Goal: Task Accomplishment & Management: Use online tool/utility

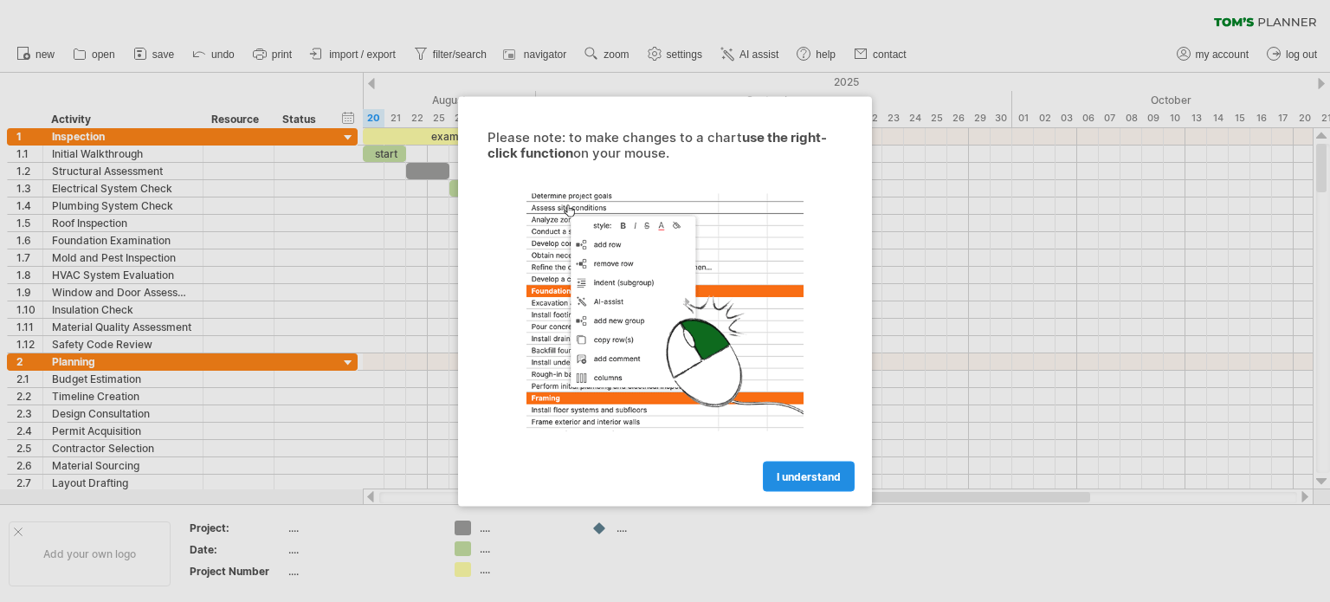
click at [803, 478] on span "I understand" at bounding box center [809, 475] width 64 height 13
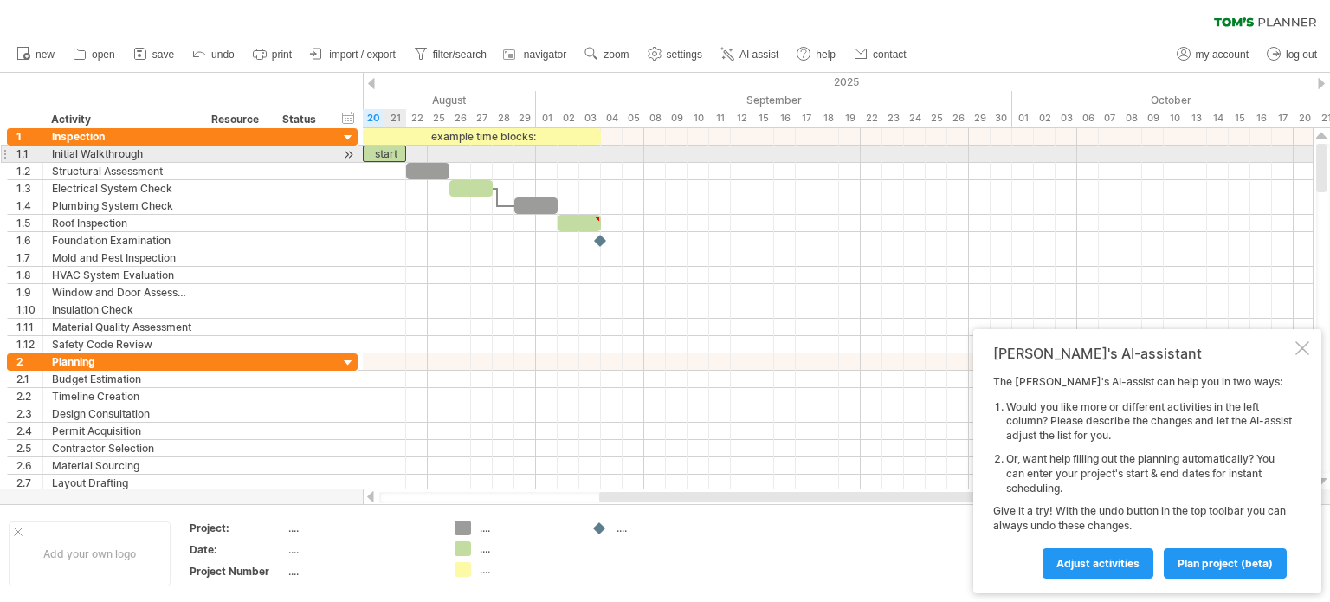
click at [388, 155] on div "start" at bounding box center [384, 153] width 43 height 16
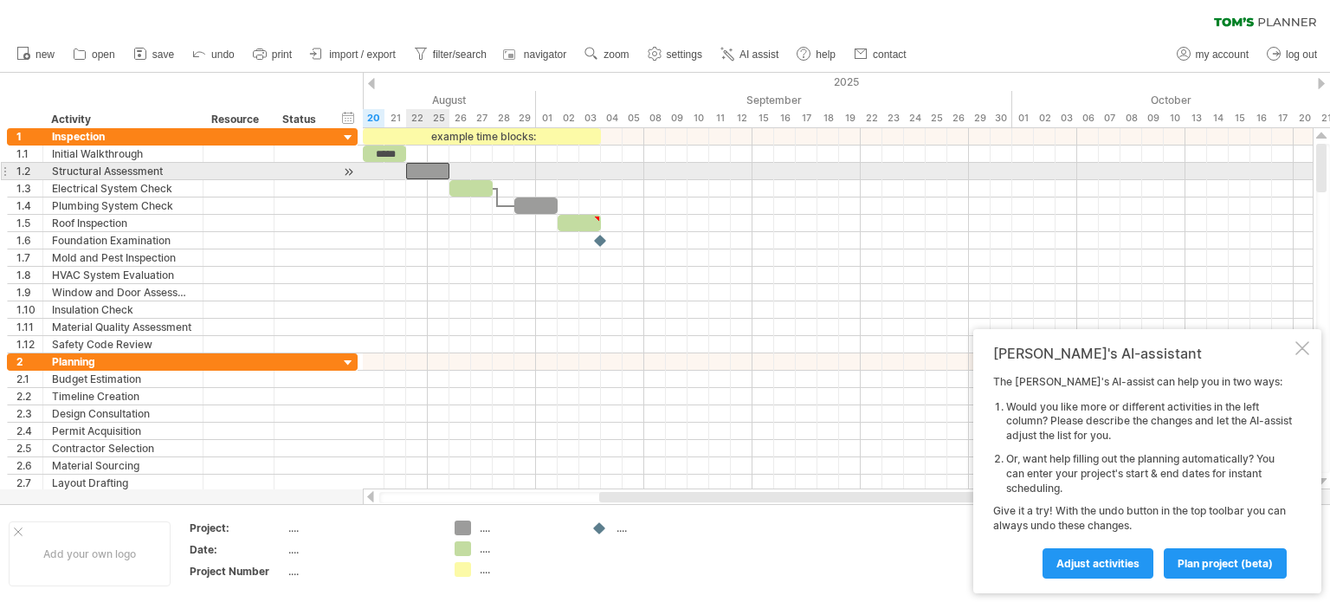
click at [432, 174] on div at bounding box center [427, 171] width 43 height 16
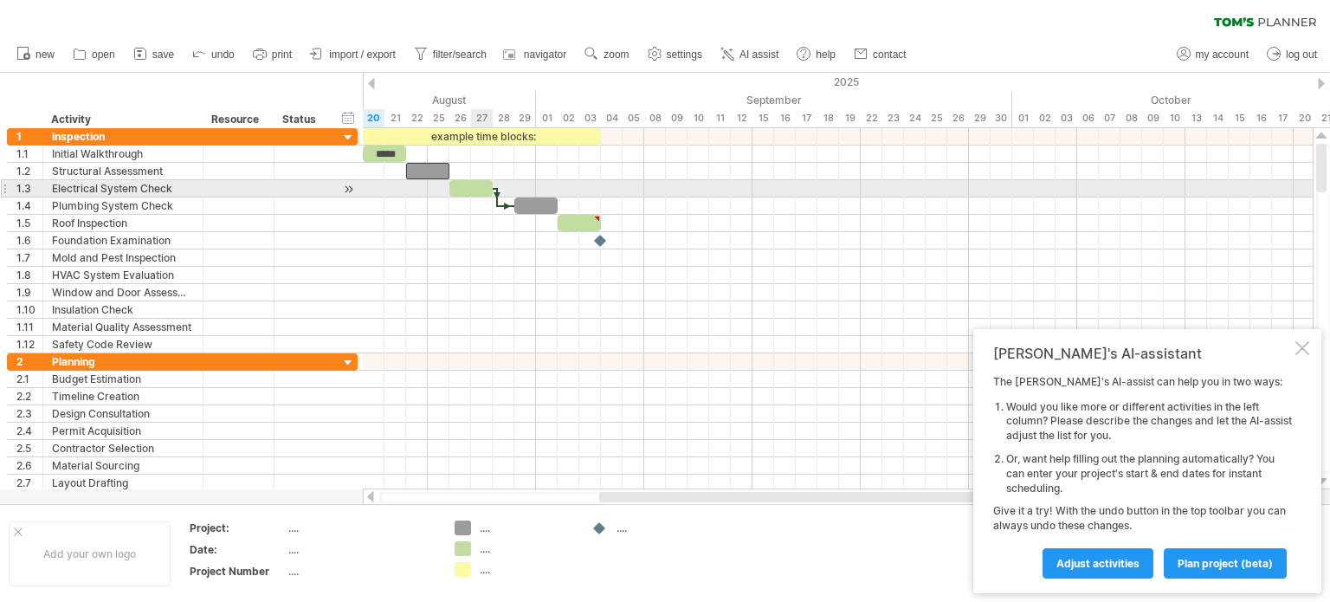
click at [475, 190] on div at bounding box center [470, 188] width 43 height 16
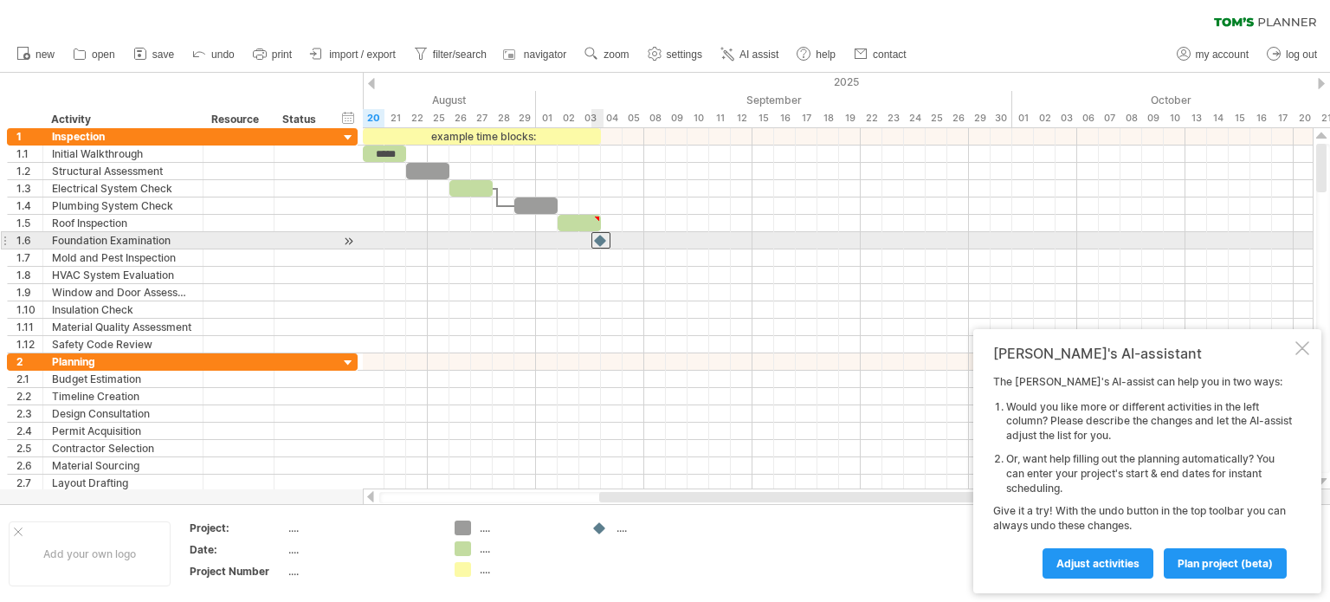
click at [603, 239] on div at bounding box center [600, 240] width 19 height 16
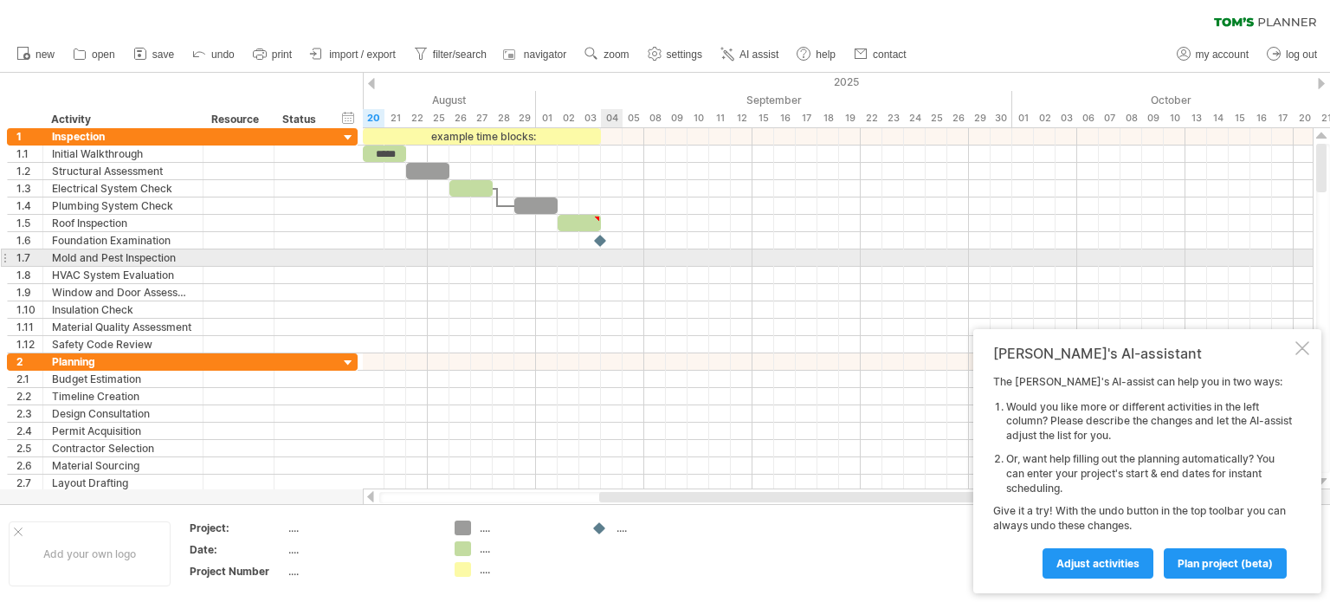
click at [620, 251] on div at bounding box center [838, 257] width 950 height 17
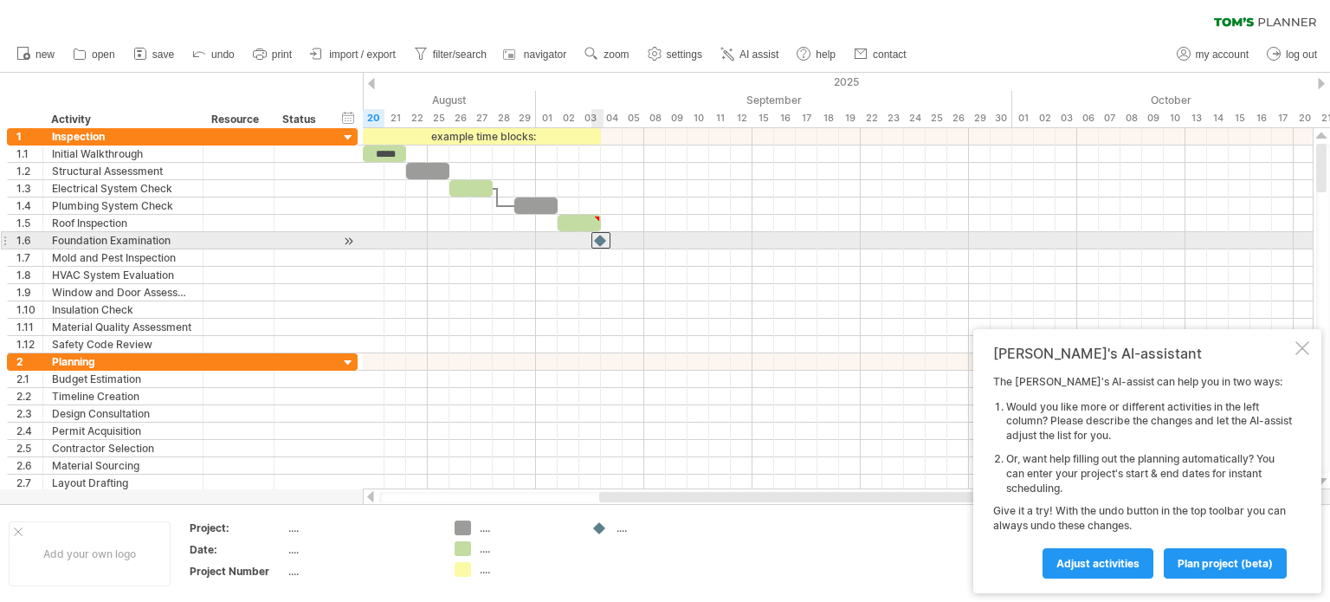
drag, startPoint x: 597, startPoint y: 238, endPoint x: 620, endPoint y: 243, distance: 23.1
click at [610, 243] on div at bounding box center [600, 240] width 19 height 16
click at [620, 244] on div at bounding box center [622, 240] width 19 height 16
click at [603, 240] on div at bounding box center [838, 240] width 950 height 17
drag, startPoint x: 616, startPoint y: 242, endPoint x: 603, endPoint y: 240, distance: 13.1
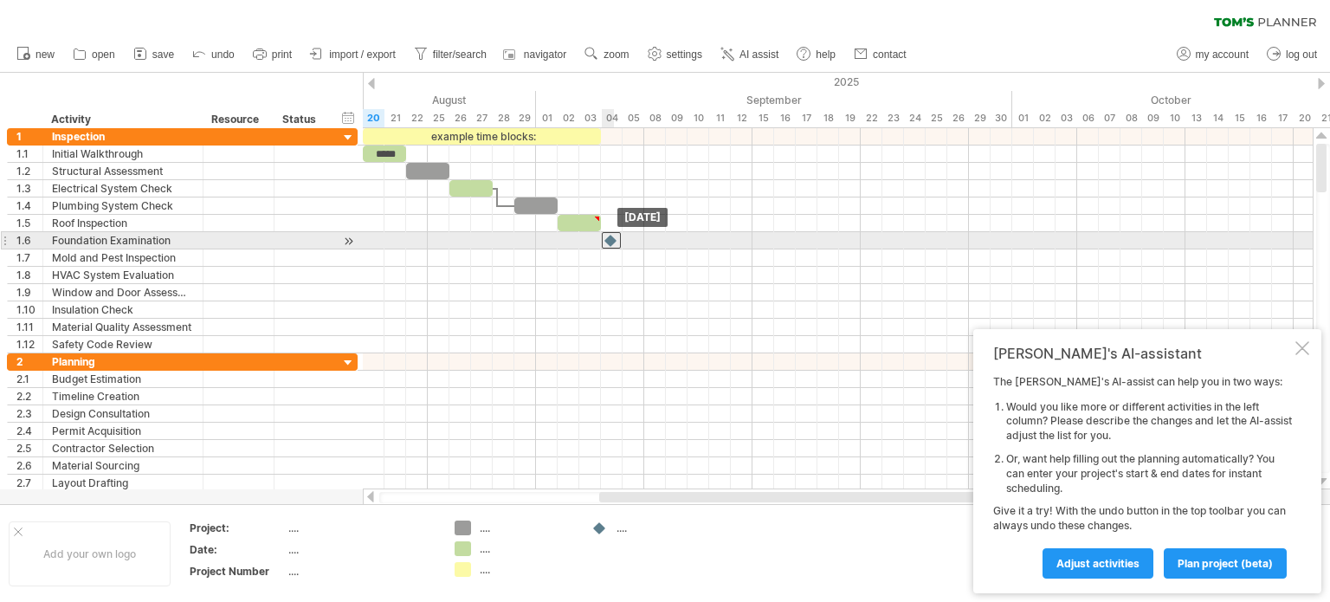
click at [603, 240] on div at bounding box center [611, 240] width 19 height 16
click at [606, 236] on div at bounding box center [600, 240] width 19 height 16
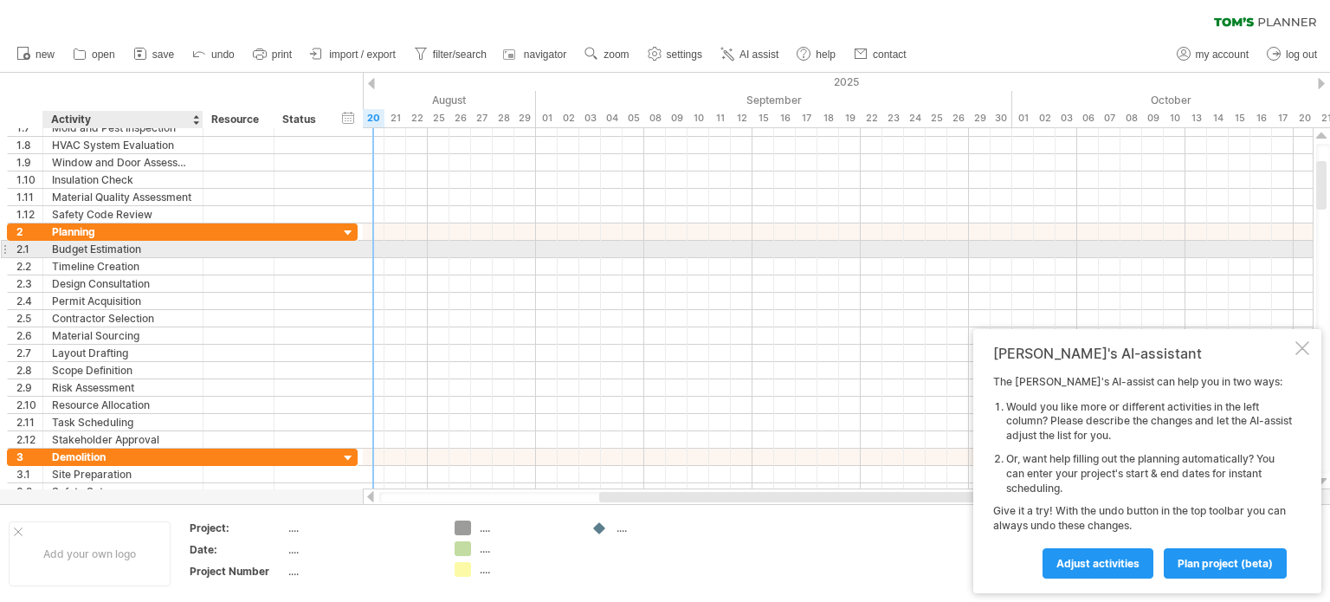
click at [108, 252] on div "Budget Estimation" at bounding box center [123, 249] width 142 height 16
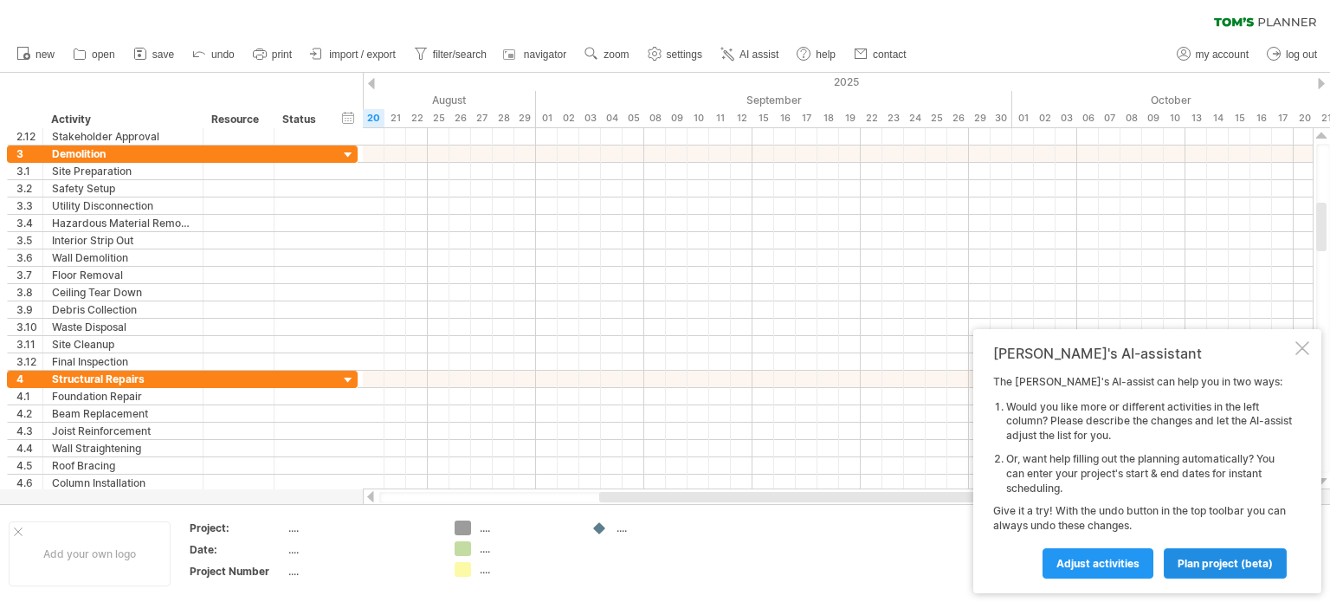
click at [1219, 560] on span "plan project (beta)" at bounding box center [1224, 563] width 95 height 13
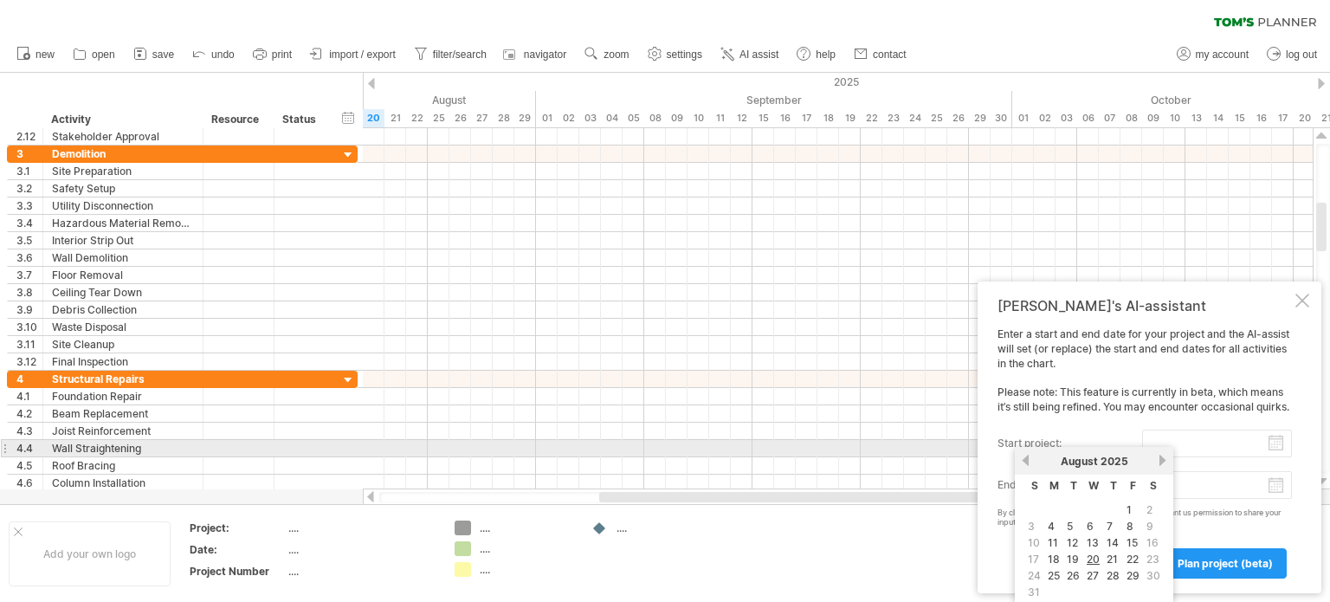
click at [1170, 446] on input "start project:" at bounding box center [1217, 443] width 150 height 28
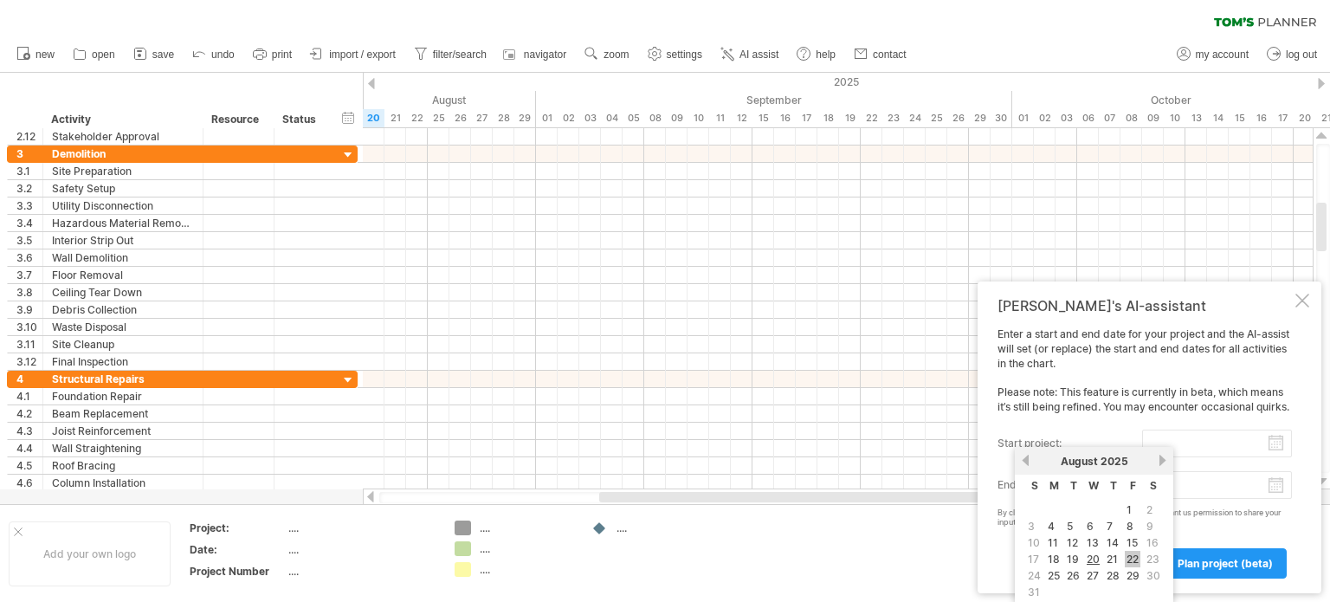
click at [1136, 557] on link "22" at bounding box center [1133, 559] width 16 height 16
type input "********"
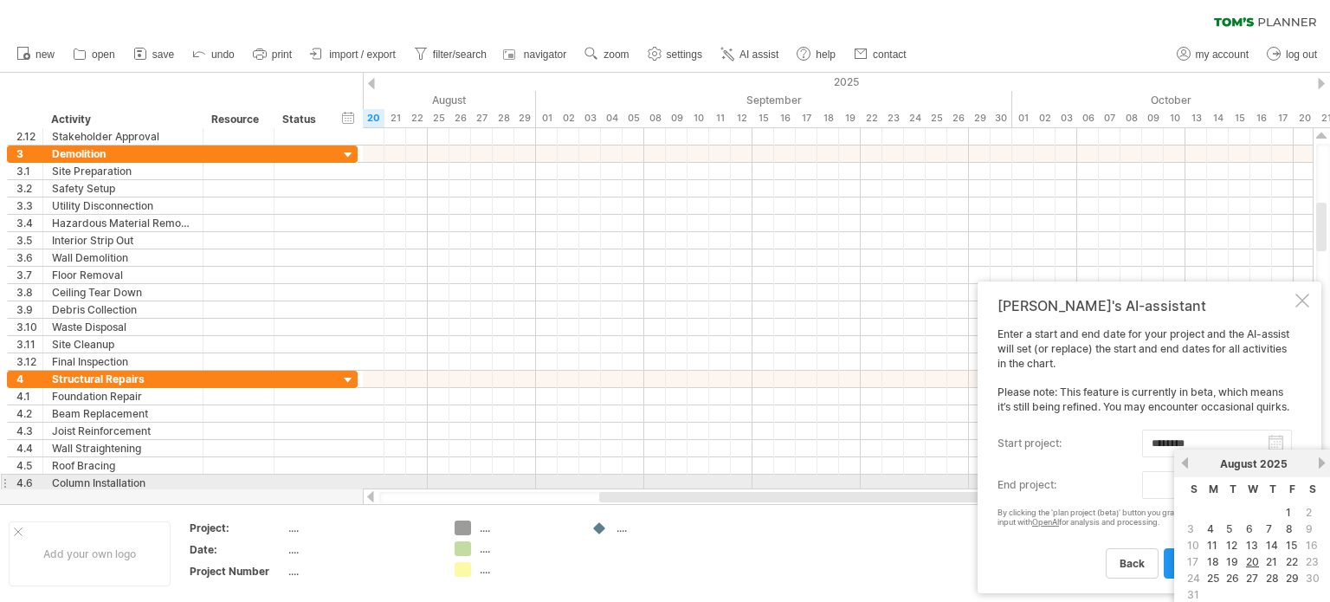
click at [1271, 486] on body "progress(100%) Trying to reach [DOMAIN_NAME] Connected again... 0% clear filter…" at bounding box center [665, 302] width 1330 height 605
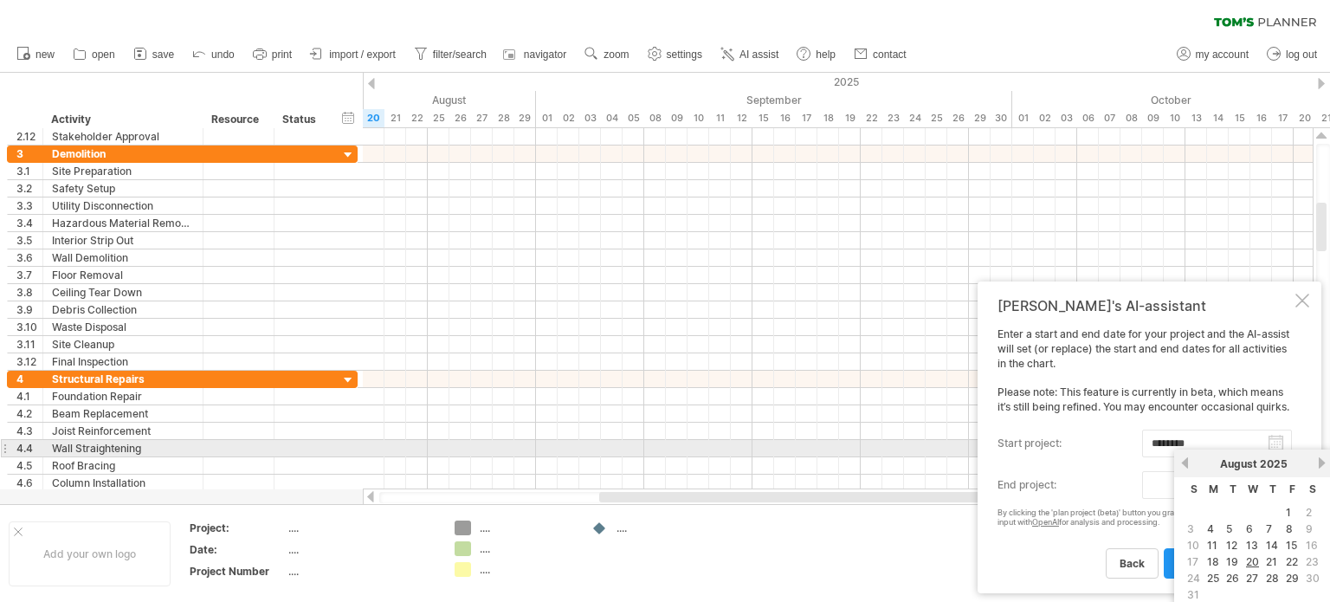
click at [1319, 456] on link "next" at bounding box center [1321, 462] width 13 height 13
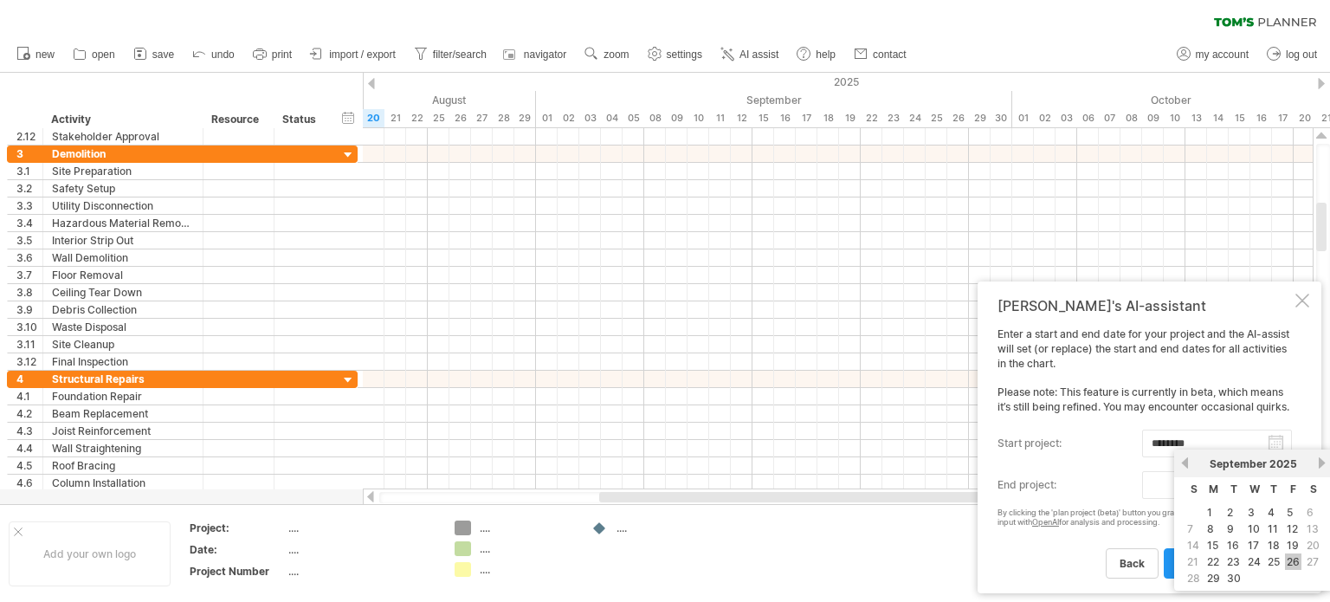
click at [1292, 558] on link "26" at bounding box center [1293, 561] width 16 height 16
type input "********"
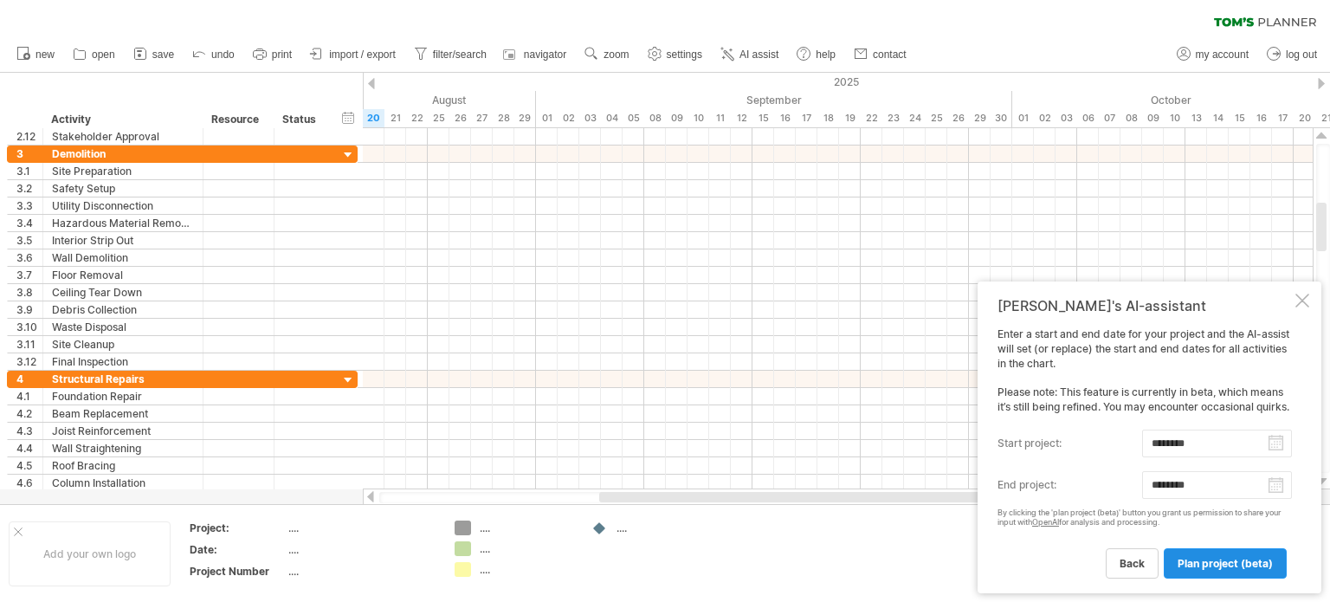
click at [1205, 561] on span "plan project (beta)" at bounding box center [1224, 563] width 95 height 13
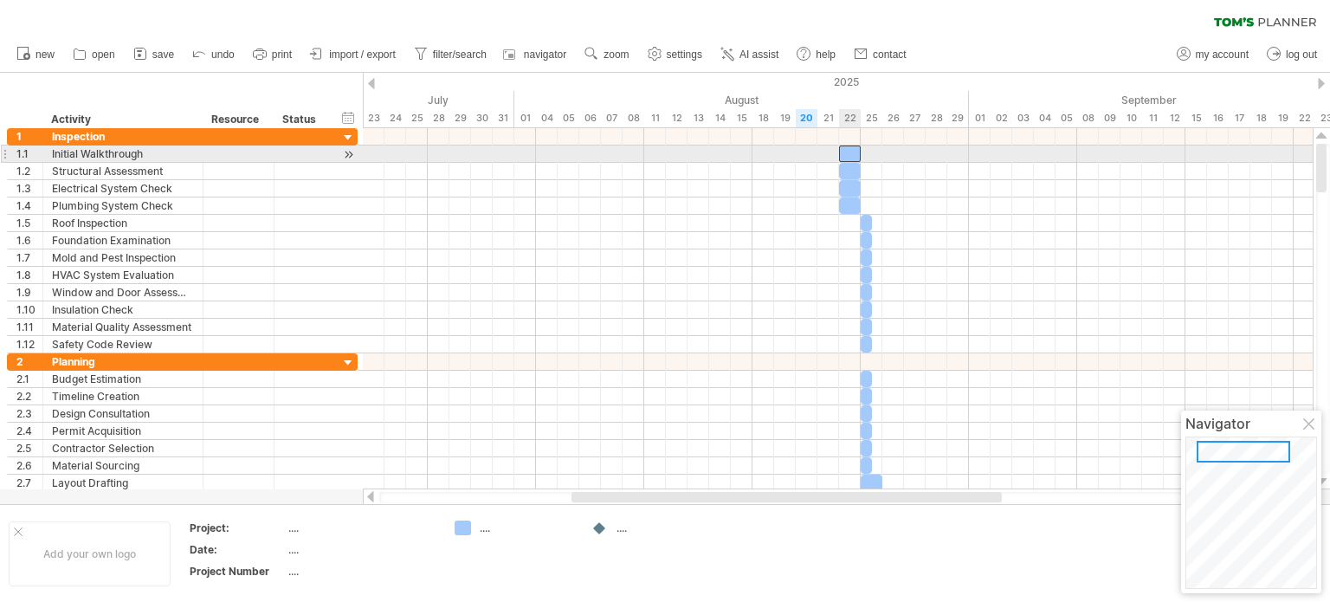
click at [844, 151] on div at bounding box center [850, 153] width 22 height 16
click at [346, 158] on div at bounding box center [348, 154] width 16 height 18
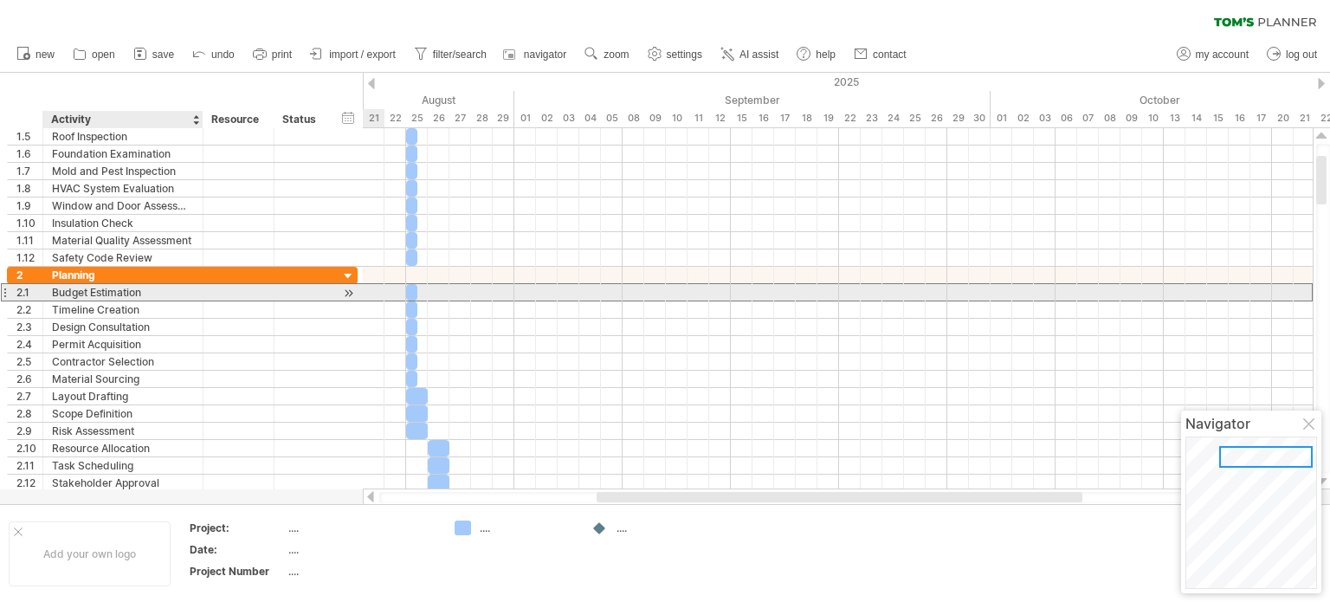
click at [111, 289] on div "Budget Estimation" at bounding box center [123, 292] width 142 height 16
click at [415, 290] on span at bounding box center [417, 292] width 7 height 16
click at [414, 290] on span at bounding box center [417, 292] width 7 height 16
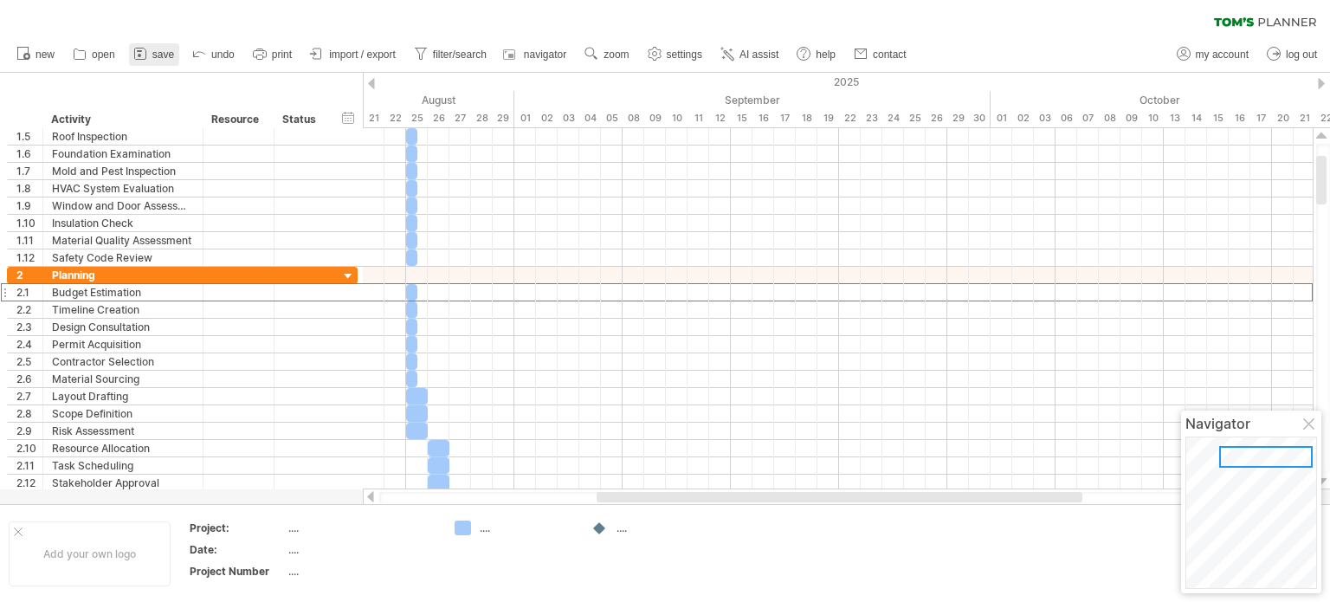
click at [155, 58] on span "save" at bounding box center [163, 54] width 22 height 12
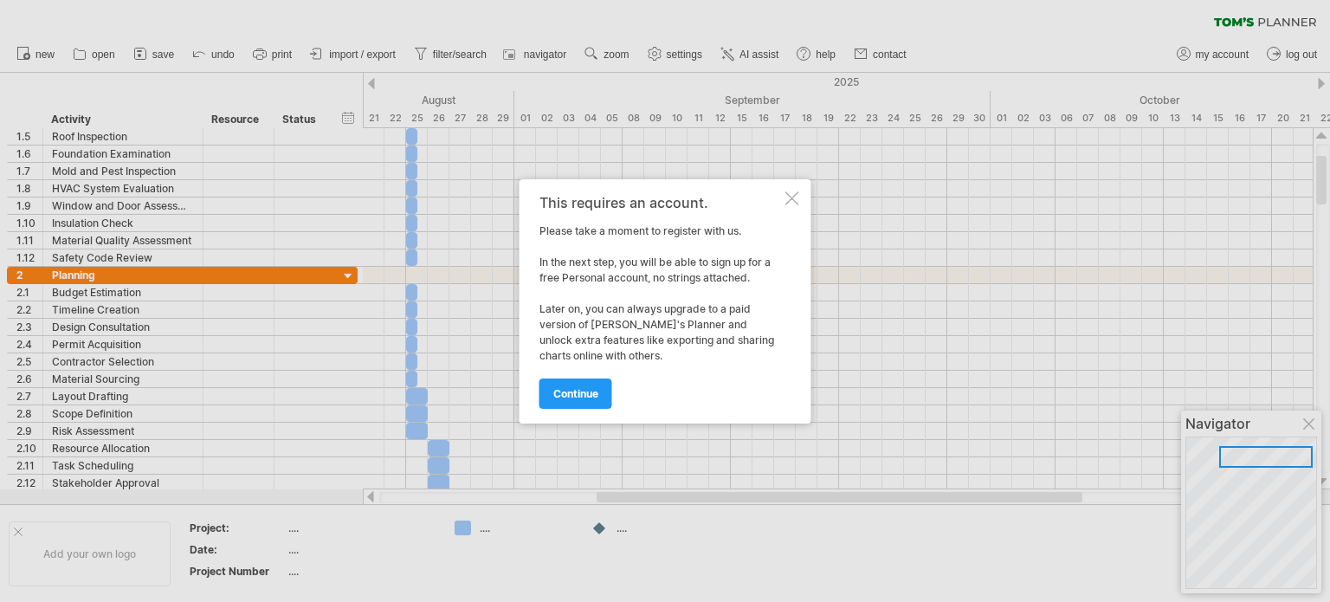
click at [803, 197] on div "This requires an account. Please take a moment to register with us. In the next…" at bounding box center [665, 301] width 292 height 244
click at [785, 200] on div at bounding box center [792, 198] width 14 height 14
